Goal: Transaction & Acquisition: Purchase product/service

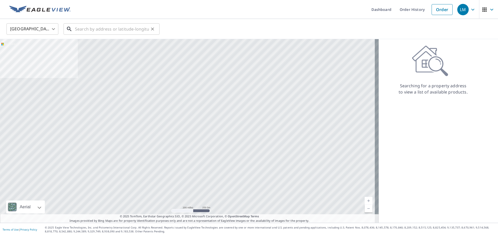
click at [104, 30] on input "text" at bounding box center [112, 29] width 74 height 15
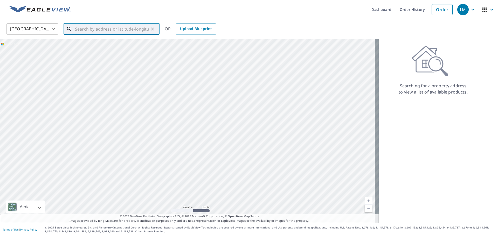
paste input "[STREET_ADDRESS]"
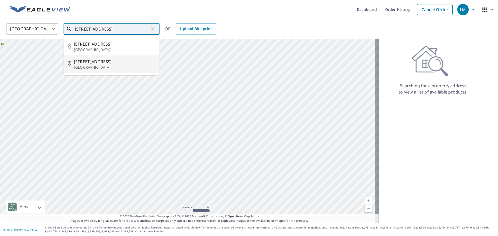
click at [100, 63] on span "[STREET_ADDRESS]" at bounding box center [114, 62] width 81 height 6
type input "[STREET_ADDRESS]"
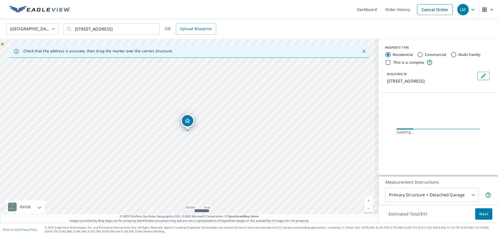
scroll to position [0, 0]
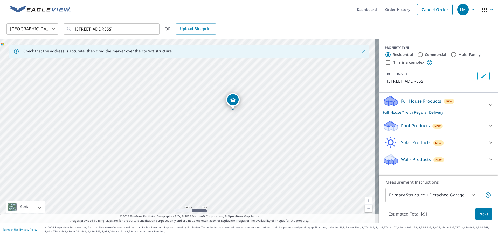
drag, startPoint x: 179, startPoint y: 104, endPoint x: 224, endPoint y: 83, distance: 50.0
click at [224, 83] on div "[STREET_ADDRESS]" at bounding box center [189, 131] width 378 height 184
drag, startPoint x: 232, startPoint y: 98, endPoint x: 212, endPoint y: 108, distance: 21.6
drag, startPoint x: 247, startPoint y: 98, endPoint x: 211, endPoint y: 140, distance: 55.5
click at [211, 140] on div "[STREET_ADDRESS][PERSON_NAME]" at bounding box center [189, 131] width 378 height 184
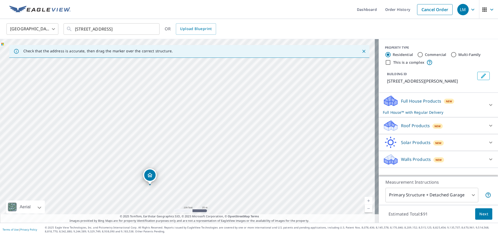
click at [193, 141] on div "[STREET_ADDRESS][PERSON_NAME]" at bounding box center [189, 131] width 378 height 184
drag, startPoint x: 223, startPoint y: 100, endPoint x: 213, endPoint y: 159, distance: 60.0
click at [213, 159] on div "[STREET_ADDRESS][PERSON_NAME]" at bounding box center [189, 131] width 378 height 184
drag, startPoint x: 201, startPoint y: 108, endPoint x: 195, endPoint y: 119, distance: 12.2
click at [195, 119] on div "[STREET_ADDRESS][PERSON_NAME]" at bounding box center [189, 131] width 378 height 184
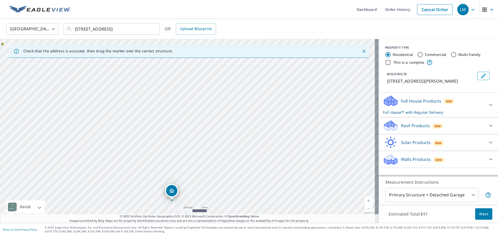
click at [213, 156] on div "[STREET_ADDRESS][PERSON_NAME]" at bounding box center [189, 131] width 378 height 184
click at [229, 111] on div "[STREET_ADDRESS][PERSON_NAME]" at bounding box center [189, 131] width 378 height 184
drag, startPoint x: 211, startPoint y: 119, endPoint x: 234, endPoint y: 96, distance: 33.0
click at [488, 108] on icon at bounding box center [490, 105] width 6 height 6
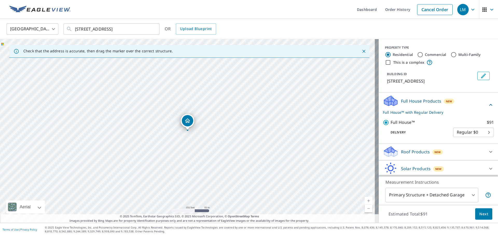
scroll to position [24, 0]
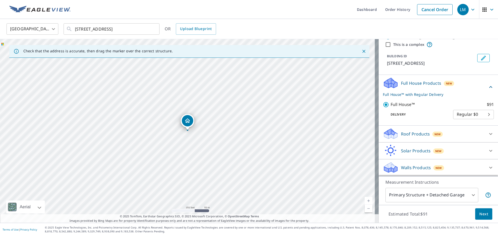
click at [434, 134] on span "New" at bounding box center [437, 134] width 6 height 4
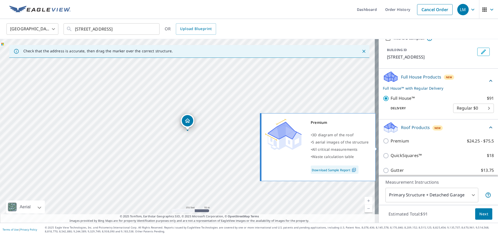
click at [382, 144] on input "Premium $24.25 - $75.5" at bounding box center [386, 141] width 8 height 6
checkbox input "true"
checkbox input "false"
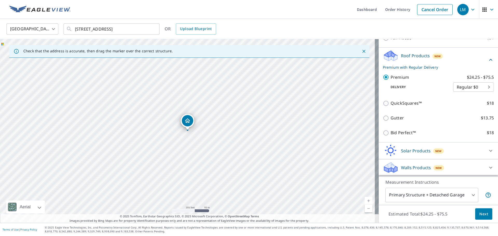
scroll to position [83, 0]
click at [483, 214] on span "Next" at bounding box center [483, 214] width 9 height 6
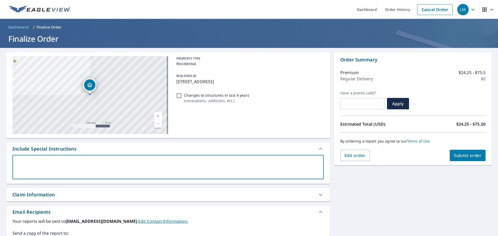
click at [22, 167] on textarea at bounding box center [168, 167] width 304 height 15
type textarea "T"
type textarea "x"
checkbox input "true"
type textarea "Th"
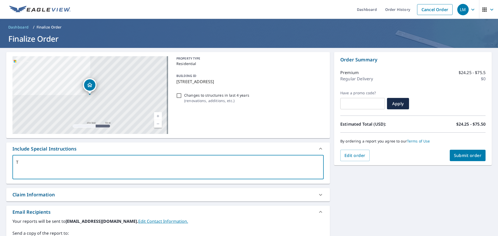
type textarea "x"
checkbox input "true"
type textarea "The"
type textarea "x"
checkbox input "true"
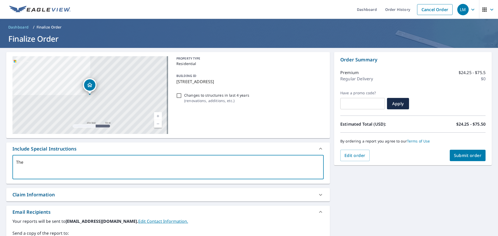
type textarea "Ther"
type textarea "x"
checkbox input "true"
type textarea "There"
type textarea "x"
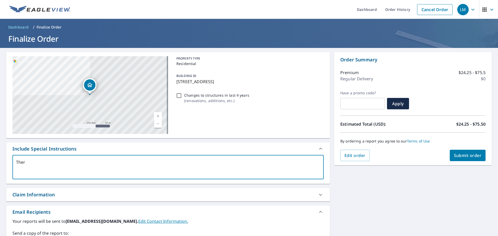
checkbox input "true"
type textarea "There"
type textarea "x"
checkbox input "true"
type textarea "There i"
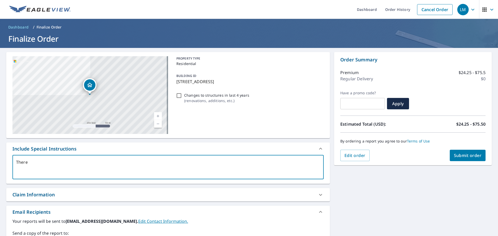
type textarea "x"
checkbox input "true"
type textarea "There is"
type textarea "x"
checkbox input "true"
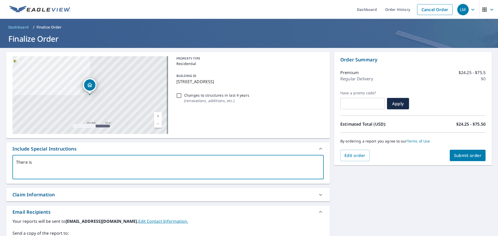
type textarea "There is"
type textarea "x"
checkbox input "true"
type textarea "There is 3"
type textarea "x"
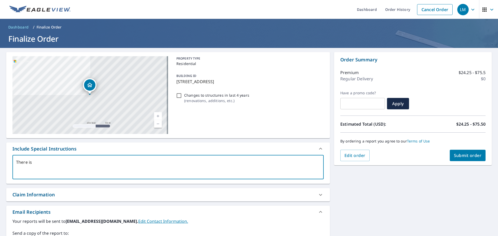
checkbox input "true"
type textarea "There is 3"
type textarea "x"
checkbox input "true"
type textarea "There is 3 b"
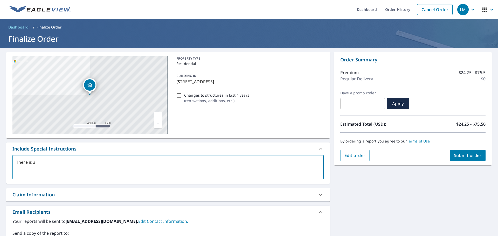
type textarea "x"
checkbox input "true"
type textarea "There is 3 bu"
type textarea "x"
checkbox input "true"
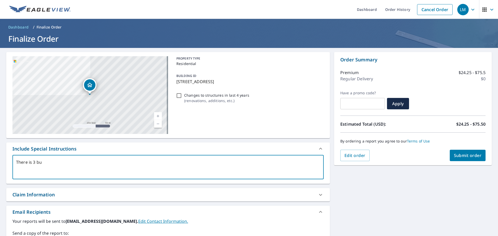
type textarea "There is 3 [PERSON_NAME]"
type textarea "x"
checkbox input "true"
type textarea "There is 3 buil"
type textarea "x"
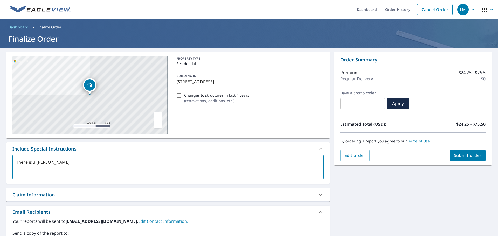
checkbox input "true"
type textarea "There is 3 build"
type textarea "x"
checkbox input "true"
type textarea "There is 3 buildi"
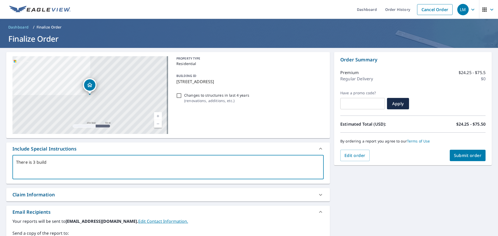
type textarea "x"
checkbox input "true"
type textarea "There is 3 buildin"
type textarea "x"
checkbox input "true"
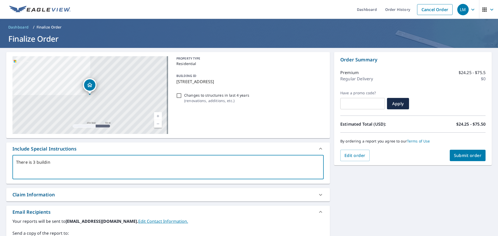
type textarea "There is 3 building"
type textarea "x"
checkbox input "true"
type textarea "There is 3 building"
type textarea "x"
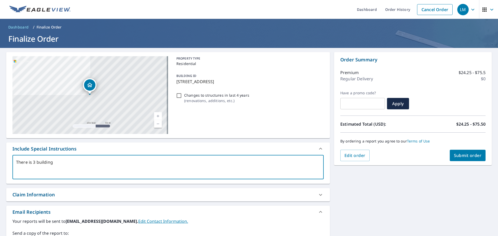
checkbox input "true"
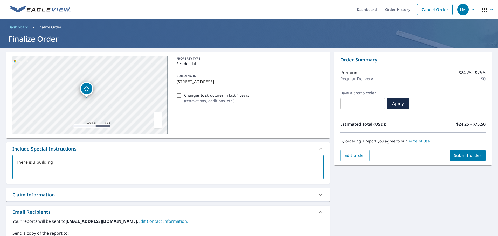
drag, startPoint x: 91, startPoint y: 85, endPoint x: 88, endPoint y: 89, distance: 4.8
click at [88, 89] on icon "Dropped pin, building 1, Residential property, 20816 Beaconsfield St Saint Clai…" at bounding box center [86, 88] width 5 height 4
type textarea "x"
checkbox input "true"
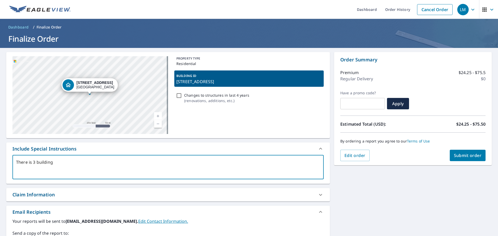
click at [32, 161] on textarea "There is 3 building" at bounding box center [168, 167] width 304 height 15
type textarea "There i 3 building"
type textarea "x"
checkbox input "true"
type textarea "There 3 building"
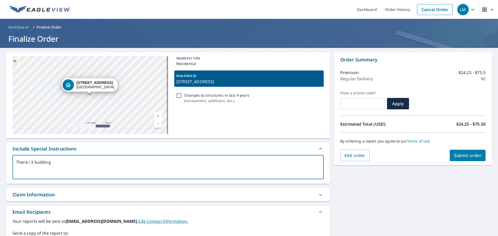
type textarea "x"
checkbox input "true"
type textarea "There a 3 building"
type textarea "x"
checkbox input "true"
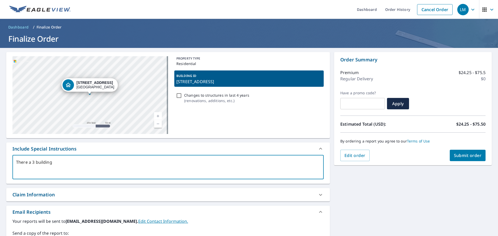
type textarea "There ar 3 building"
type textarea "x"
checkbox input "true"
type textarea "There are 3 building"
type textarea "x"
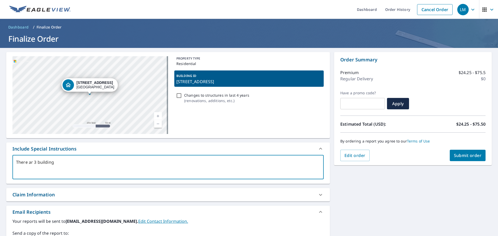
checkbox input "true"
click at [85, 161] on textarea "There are 3 building" at bounding box center [168, 167] width 304 height 15
type textarea "There are 3 building"
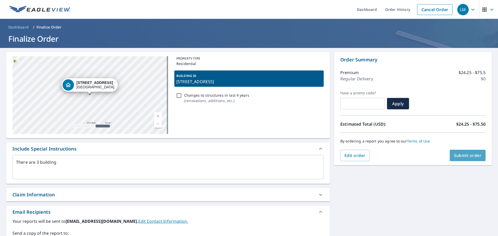
click at [468, 155] on span "Submit order" at bounding box center [467, 156] width 28 height 6
type textarea "x"
checkbox input "true"
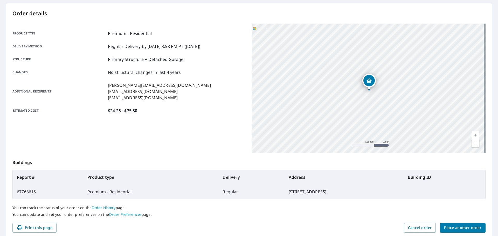
scroll to position [52, 0]
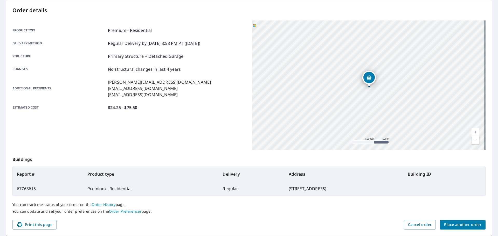
click at [451, 226] on span "Place another order" at bounding box center [462, 225] width 37 height 6
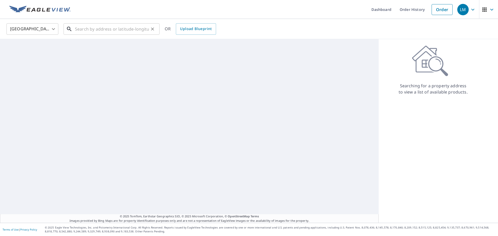
click at [78, 30] on input "text" at bounding box center [112, 29] width 74 height 15
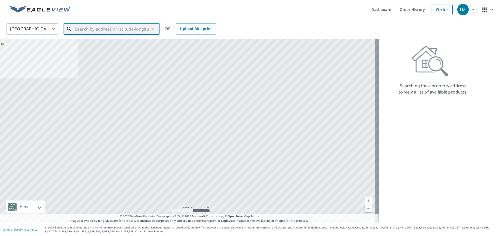
paste input "[STREET_ADDRESS]"
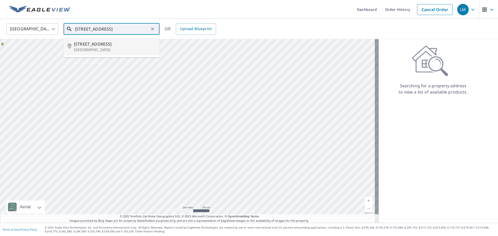
click at [109, 47] on p "[GEOGRAPHIC_DATA]" at bounding box center [114, 49] width 81 height 5
type input "[STREET_ADDRESS]"
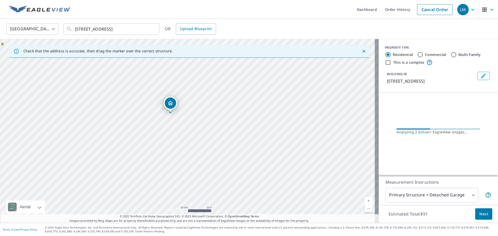
drag, startPoint x: 188, startPoint y: 94, endPoint x: 229, endPoint y: 199, distance: 112.4
click at [229, 199] on div "[STREET_ADDRESS]" at bounding box center [189, 131] width 378 height 184
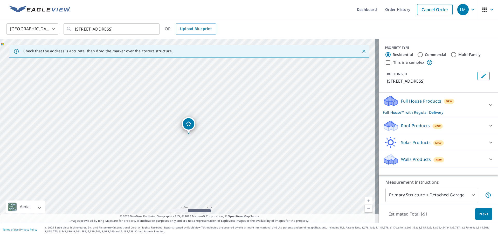
drag, startPoint x: 188, startPoint y: 121, endPoint x: 189, endPoint y: 124, distance: 3.0
drag, startPoint x: 489, startPoint y: 111, endPoint x: 481, endPoint y: 110, distance: 8.0
click at [488, 108] on icon at bounding box center [490, 105] width 6 height 6
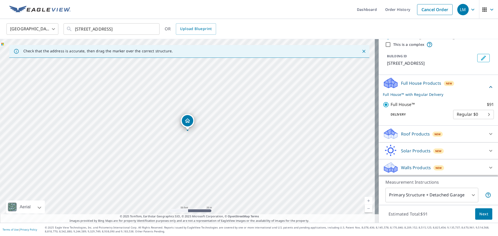
click at [405, 136] on p "Roof Products" at bounding box center [415, 134] width 29 height 6
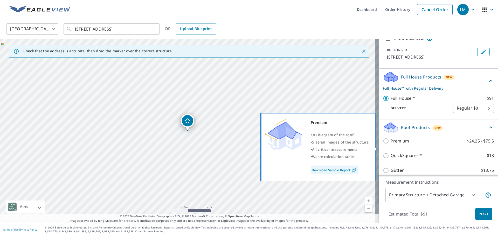
click at [382, 144] on input "Premium $24.25 - $75.5" at bounding box center [386, 141] width 8 height 6
checkbox input "true"
checkbox input "false"
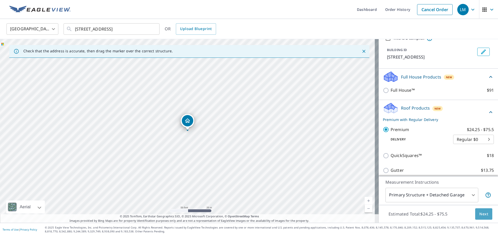
click at [481, 216] on span "Next" at bounding box center [483, 214] width 9 height 6
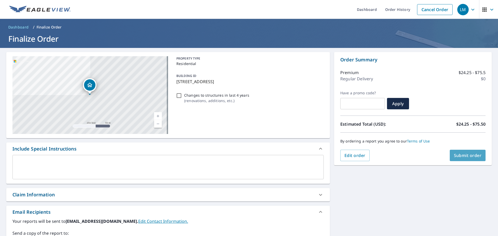
click at [465, 156] on span "Submit order" at bounding box center [467, 156] width 28 height 6
checkbox input "true"
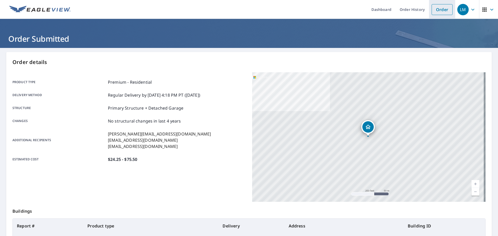
click at [439, 10] on link "Order" at bounding box center [441, 9] width 21 height 11
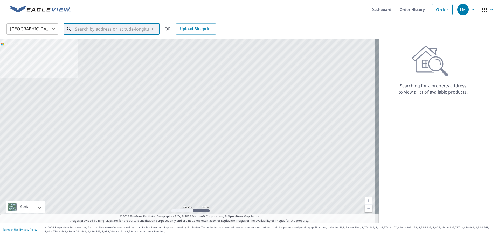
click at [75, 29] on input "text" at bounding box center [112, 29] width 74 height 15
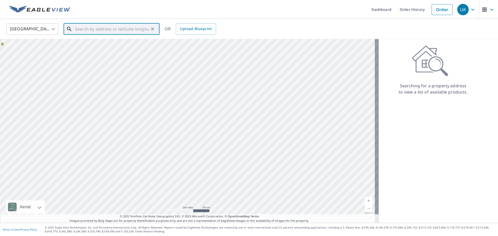
paste input "[STREET_ADDRESS]"
click at [99, 44] on span "[STREET_ADDRESS]" at bounding box center [114, 44] width 81 height 6
type input "[STREET_ADDRESS][PERSON_NAME]"
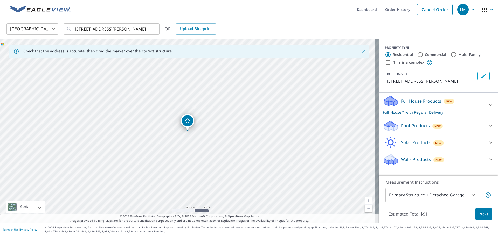
click at [404, 125] on p "Roof Products" at bounding box center [415, 126] width 29 height 6
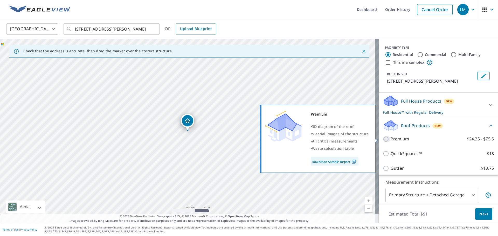
click at [383, 140] on input "Premium $24.25 - $75.5" at bounding box center [386, 139] width 8 height 6
checkbox input "true"
checkbox input "false"
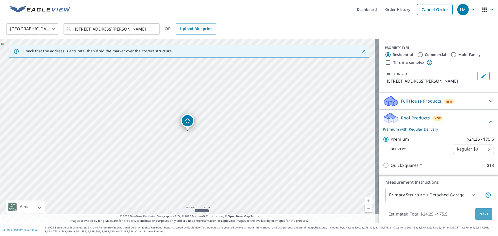
click at [479, 214] on span "Next" at bounding box center [483, 214] width 9 height 6
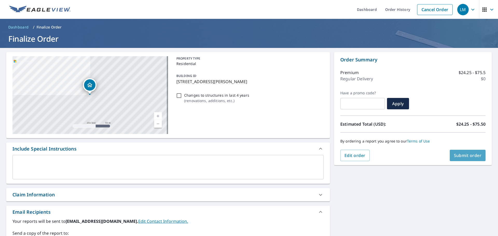
click at [465, 154] on span "Submit order" at bounding box center [467, 156] width 28 height 6
checkbox input "true"
